Goal: Download file/media

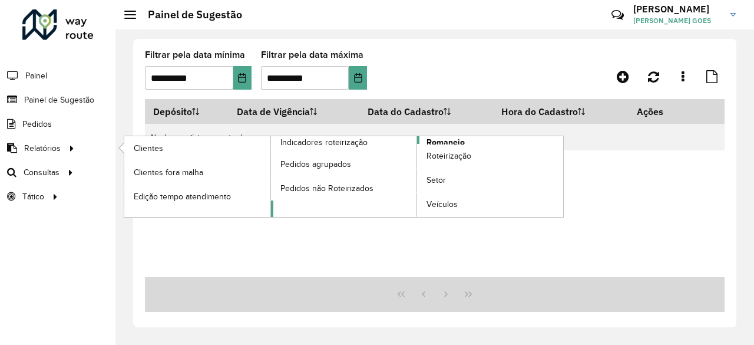
click at [425, 142] on link "Romaneio" at bounding box center [417, 176] width 293 height 81
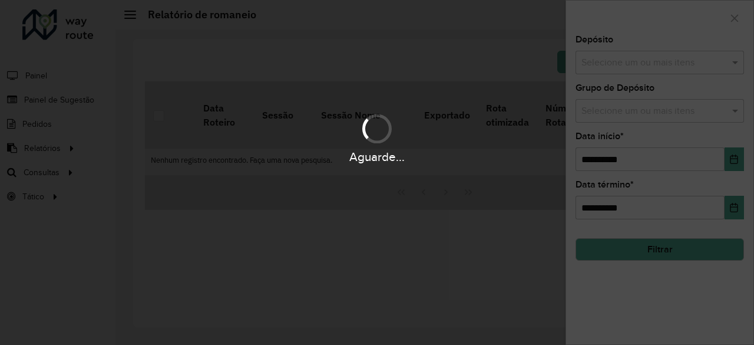
click at [425, 142] on div "Aguarde..." at bounding box center [377, 138] width 754 height 56
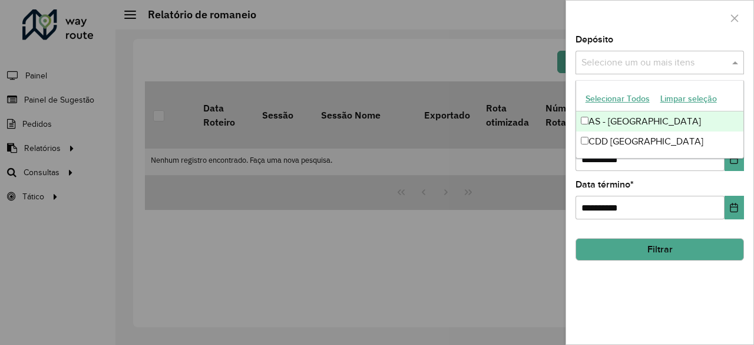
click at [667, 65] on input "text" at bounding box center [653, 63] width 151 height 14
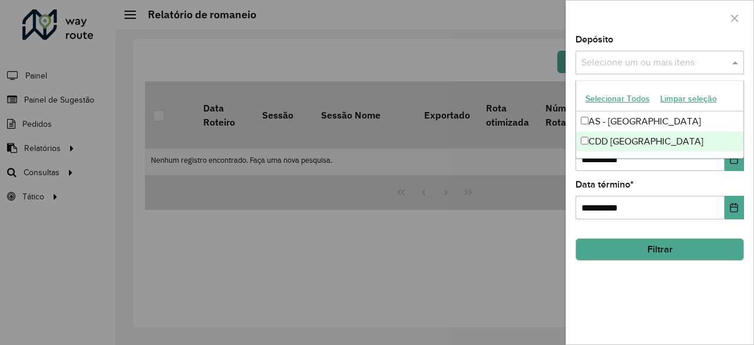
click at [596, 137] on div "CDD [GEOGRAPHIC_DATA]" at bounding box center [660, 141] width 168 height 20
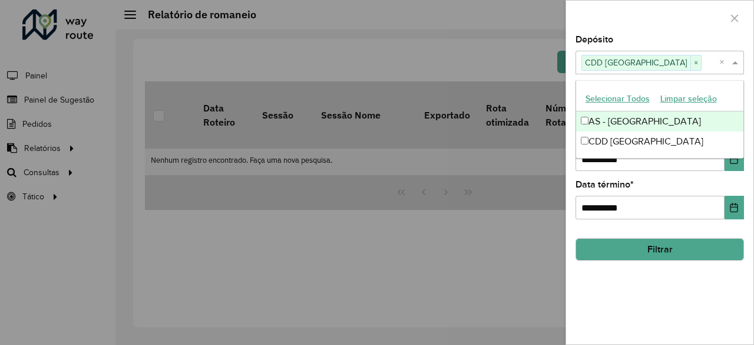
click at [647, 9] on div at bounding box center [659, 18] width 187 height 35
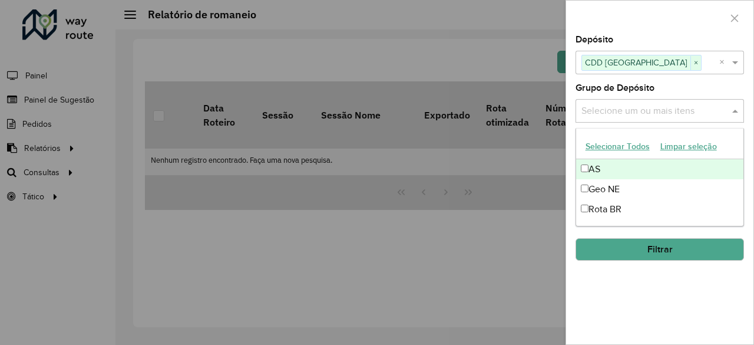
click at [635, 106] on input "text" at bounding box center [653, 111] width 151 height 14
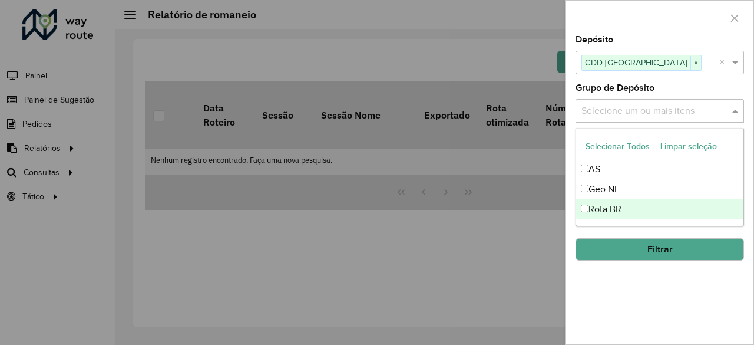
click at [611, 204] on div "Rota BR" at bounding box center [660, 209] width 168 height 20
click at [643, 293] on div "**********" at bounding box center [659, 189] width 187 height 309
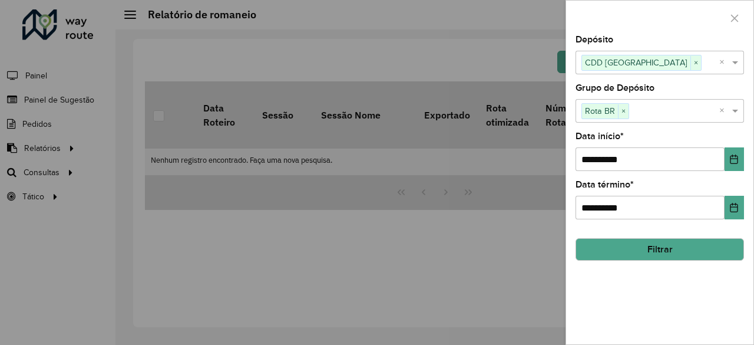
click at [655, 246] on button "Filtrar" at bounding box center [660, 249] width 168 height 22
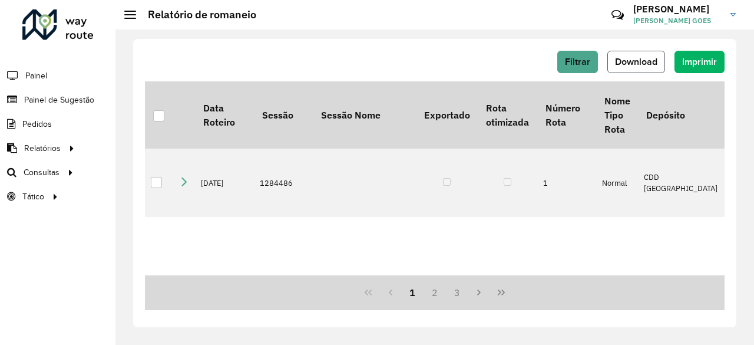
click at [634, 67] on button "Download" at bounding box center [636, 62] width 58 height 22
